Goal: Find specific page/section: Find specific page/section

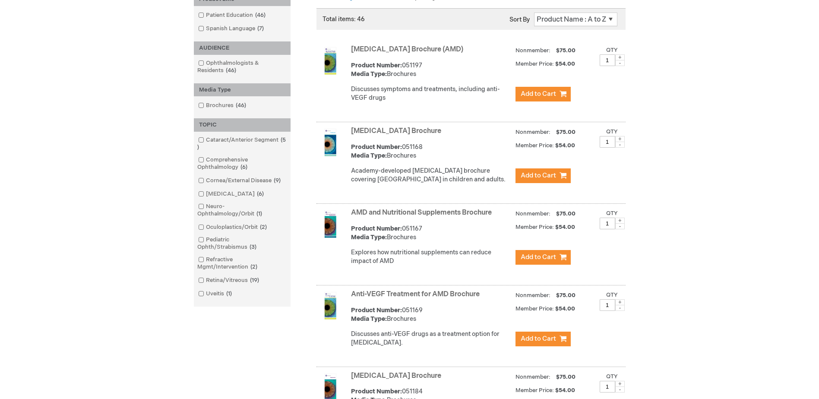
scroll to position [173, 0]
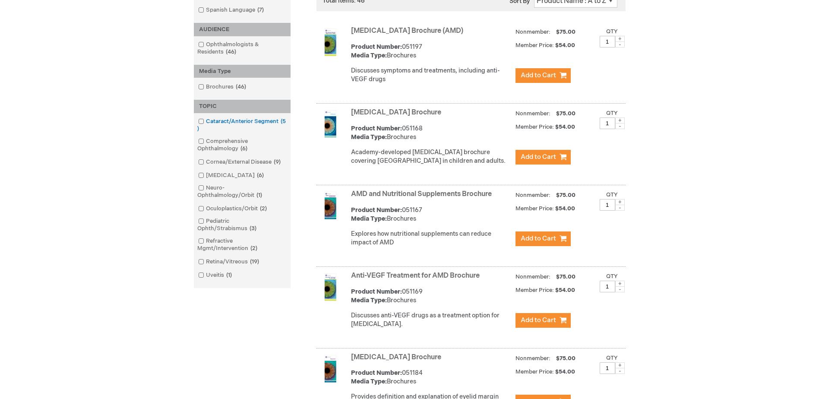
click at [206, 119] on span at bounding box center [206, 121] width 0 height 7
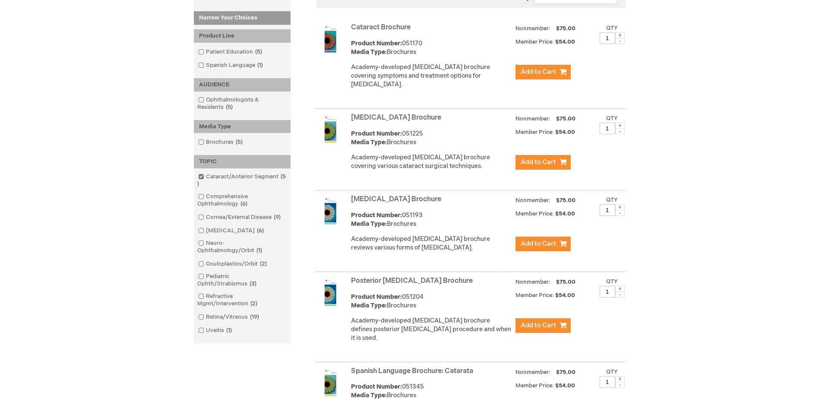
scroll to position [173, 0]
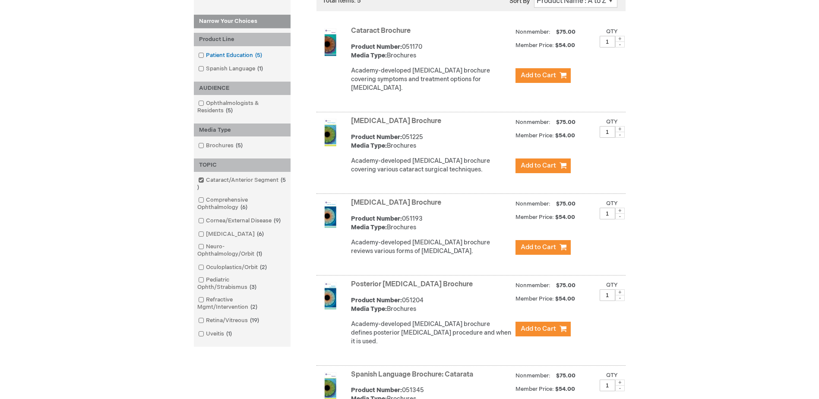
click at [206, 55] on span at bounding box center [206, 55] width 0 height 7
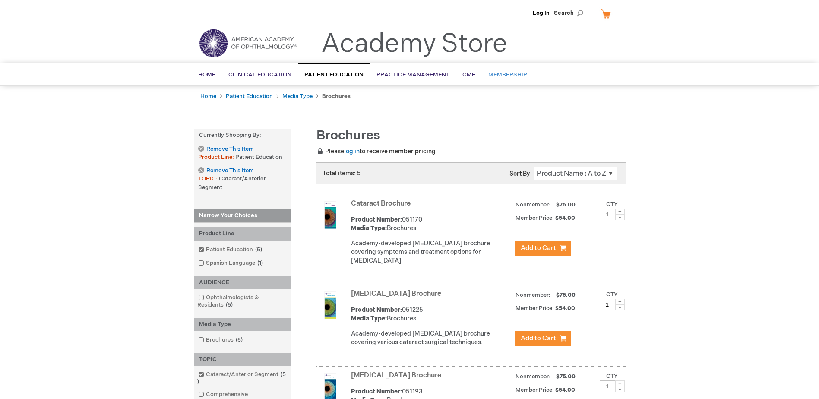
click at [498, 75] on span "Membership" at bounding box center [507, 74] width 39 height 7
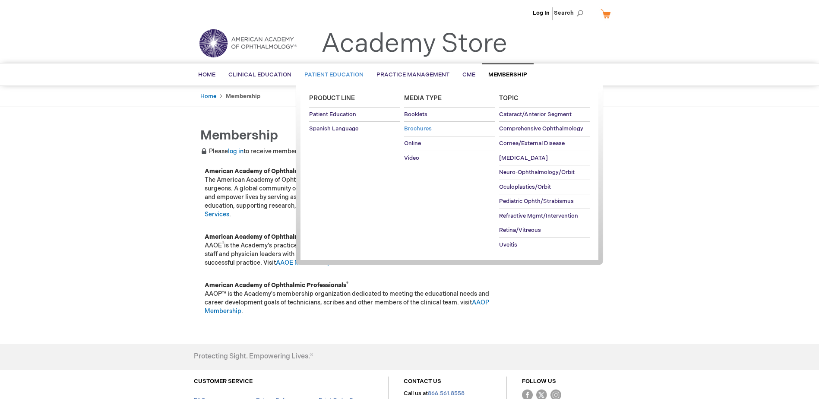
click at [429, 128] on span "Brochures" at bounding box center [418, 128] width 28 height 7
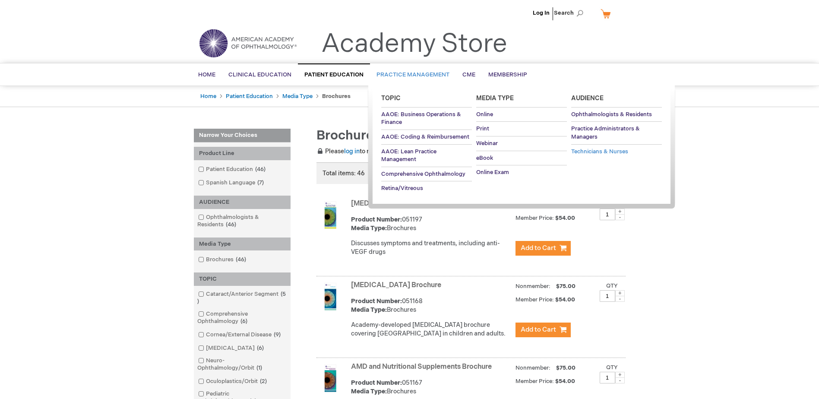
click at [614, 150] on span "Technicians & Nurses" at bounding box center [599, 151] width 57 height 7
